Goal: Complete application form: Complete application form

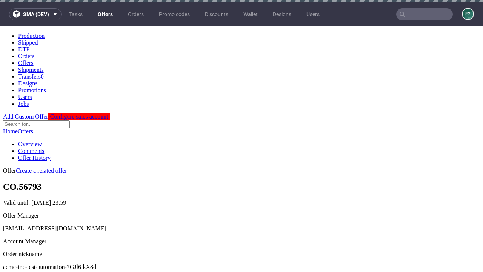
scroll to position [2, 0]
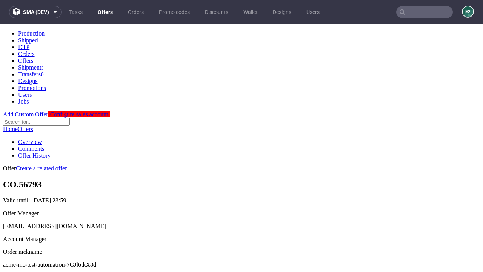
scroll to position [75, 0]
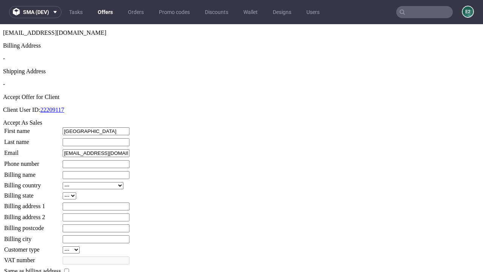
type input "Lafayette"
type input "O'Kon"
type input "1509813888"
type input "Marietta.Abshire74"
select select "13"
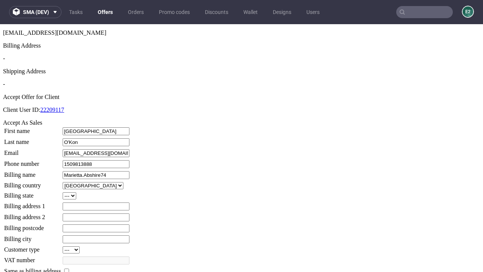
select select "132"
type input "Marietta.Abshire74"
type input "4 Ozella Avenue"
type input "GY96 4TD"
type input "Little Rau"
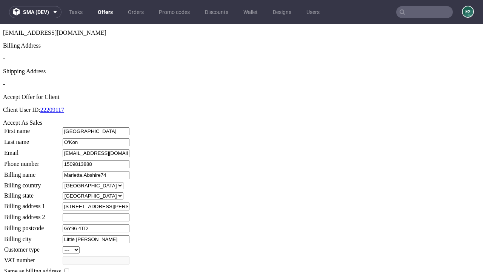
click at [69, 269] on input "checkbox" at bounding box center [66, 271] width 5 height 5
checkbox input "true"
type input "Marietta.Abshire74"
select select "13"
type input "4 Ozella Avenue"
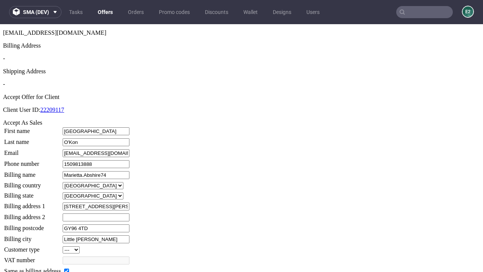
type input "GY96 4TD"
type input "Little Rau"
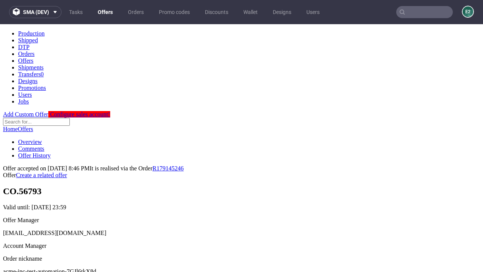
scroll to position [0, 0]
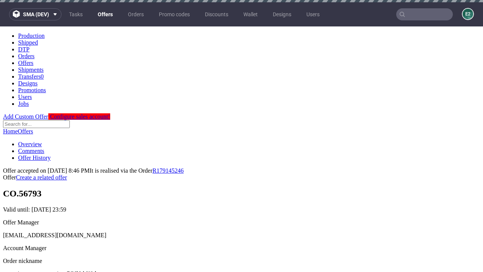
type input "[DATE]"
select select "12214305"
type input "In progress..."
